Goal: Navigation & Orientation: Find specific page/section

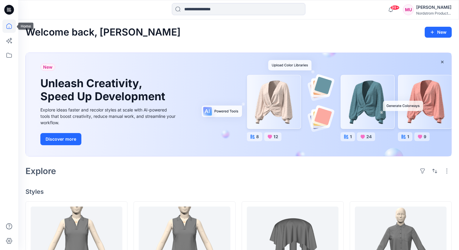
click at [8, 25] on icon at bounding box center [8, 25] width 13 height 13
click at [9, 56] on icon at bounding box center [8, 55] width 13 height 13
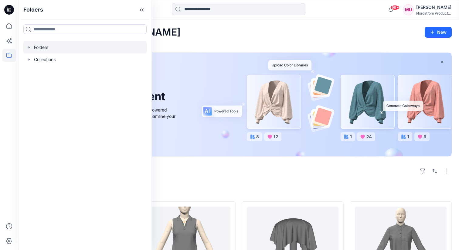
click at [48, 45] on div at bounding box center [85, 47] width 124 height 12
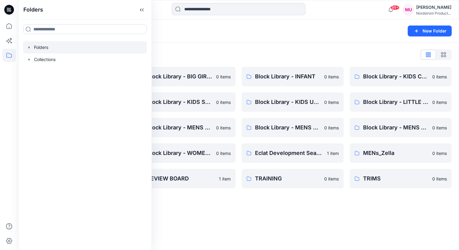
click at [309, 55] on div "Folders List" at bounding box center [238, 55] width 426 height 10
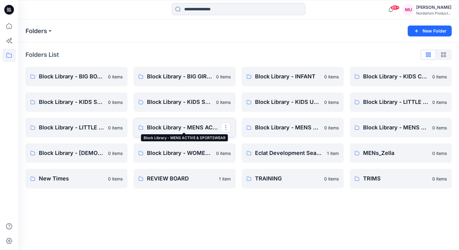
click at [197, 127] on p "Block Library - MENS ACTIVE & SPORTSWEAR" at bounding box center [184, 127] width 74 height 8
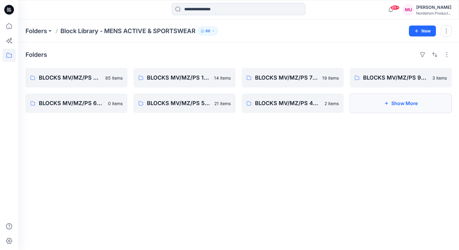
click at [397, 100] on button "Show More" at bounding box center [401, 102] width 102 height 19
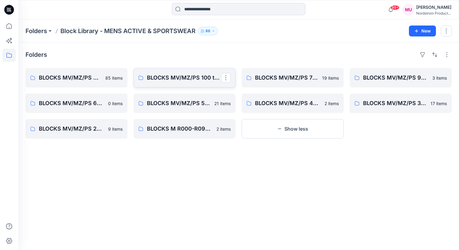
click at [188, 75] on p "BLOCKS MV/MZ/PS 100 to 199 - Woven Tops, Shirts, Collars" at bounding box center [184, 77] width 74 height 8
click at [67, 101] on p "BLOCKS MV/MZ/PS 600 to 699 - PJ - Historical" at bounding box center [76, 103] width 74 height 8
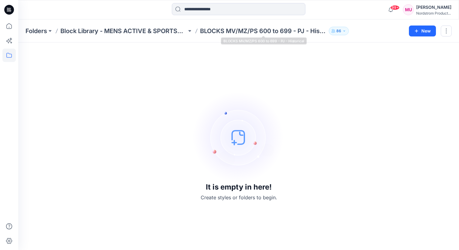
click at [256, 29] on p "BLOCKS MV/MZ/PS 600 to 699 - PJ - Historical" at bounding box center [263, 31] width 126 height 8
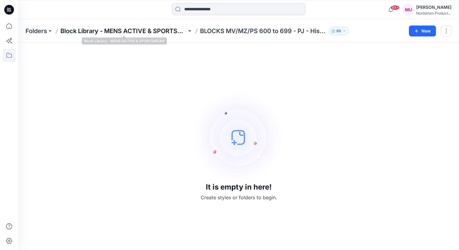
click at [148, 30] on p "Block Library - MENS ACTIVE & SPORTSWEAR" at bounding box center [123, 31] width 126 height 8
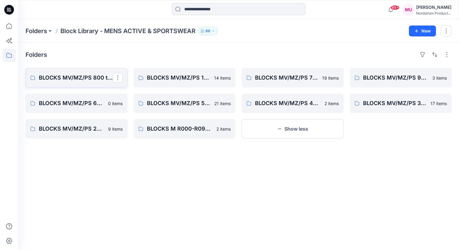
click at [103, 81] on p "BLOCKS MV/MZ/PS 800 to 899 - Knit Cut & Sew Tops" at bounding box center [76, 77] width 74 height 8
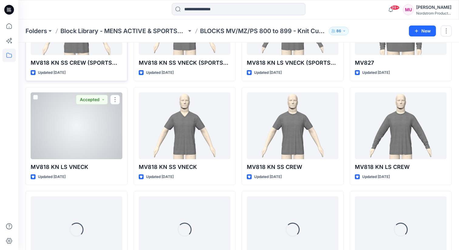
scroll to position [501, 0]
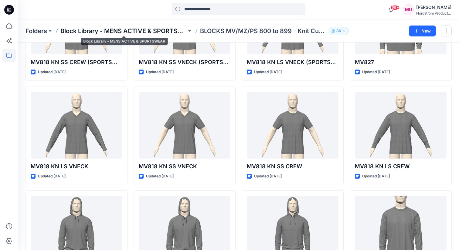
click at [135, 30] on p "Block Library - MENS ACTIVE & SPORTSWEAR" at bounding box center [123, 31] width 126 height 8
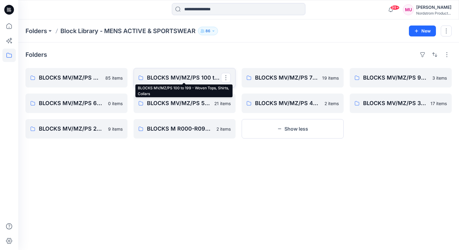
click at [191, 75] on p "BLOCKS MV/MZ/PS 100 to 199 - Woven Tops, Shirts, Collars" at bounding box center [184, 77] width 74 height 8
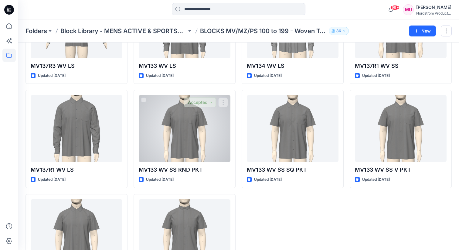
scroll to position [235, 0]
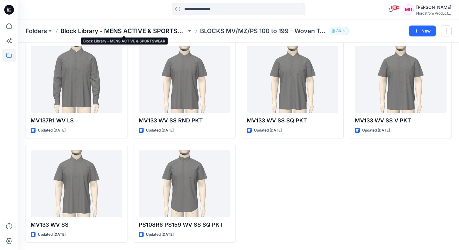
click at [149, 28] on p "Block Library - MENS ACTIVE & SPORTSWEAR" at bounding box center [123, 31] width 126 height 8
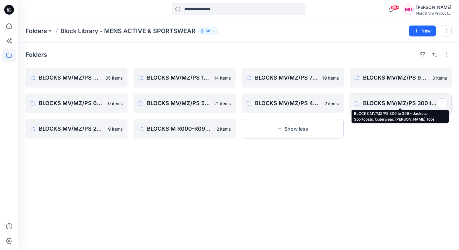
click at [387, 103] on p "BLOCKS MV/MZ/PS 300 to 399 - Jackets, Sportcoats, Outerwear, [PERSON_NAME] Tops" at bounding box center [400, 103] width 74 height 8
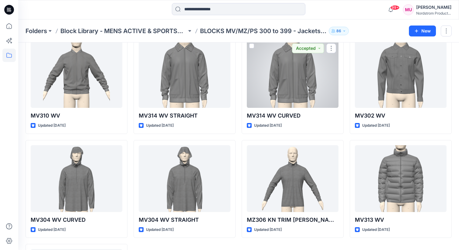
scroll to position [339, 0]
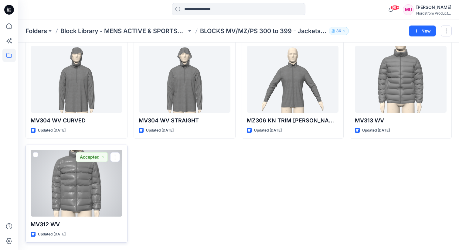
click at [113, 184] on div at bounding box center [77, 183] width 92 height 67
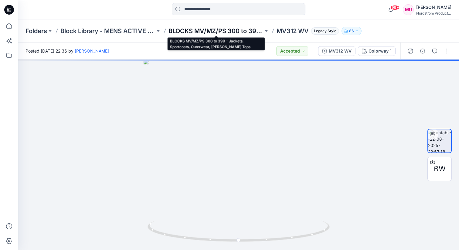
click at [240, 30] on p "BLOCKS MV/MZ/PS 300 to 399 - Jackets, Sportcoats, Outerwear, [PERSON_NAME] Tops" at bounding box center [215, 31] width 95 height 8
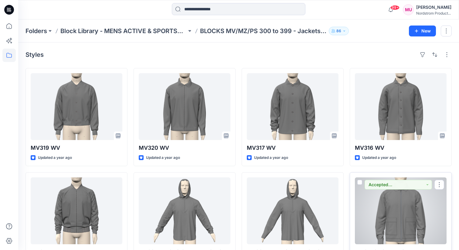
click at [410, 199] on div at bounding box center [401, 210] width 92 height 67
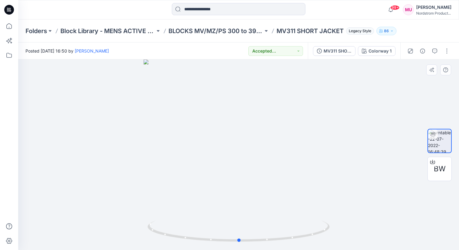
drag, startPoint x: 310, startPoint y: 121, endPoint x: 310, endPoint y: 107, distance: 14.6
click at [310, 107] on div at bounding box center [238, 154] width 441 height 190
click at [224, 27] on p "BLOCKS MV/MZ/PS 300 to 399 - Jackets, Sportcoats, Outerwear, [PERSON_NAME] Tops" at bounding box center [215, 31] width 95 height 8
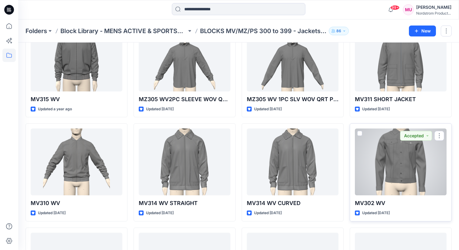
scroll to position [187, 0]
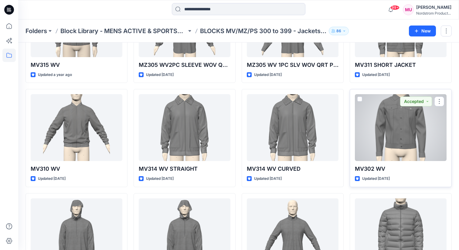
click at [403, 140] on div at bounding box center [401, 127] width 92 height 67
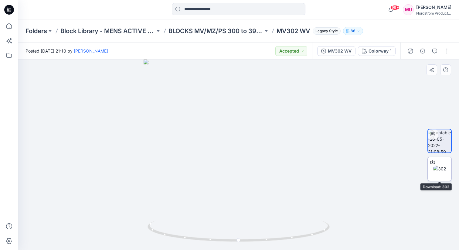
click at [446, 171] on img at bounding box center [439, 168] width 13 height 6
